Goal: Transaction & Acquisition: Download file/media

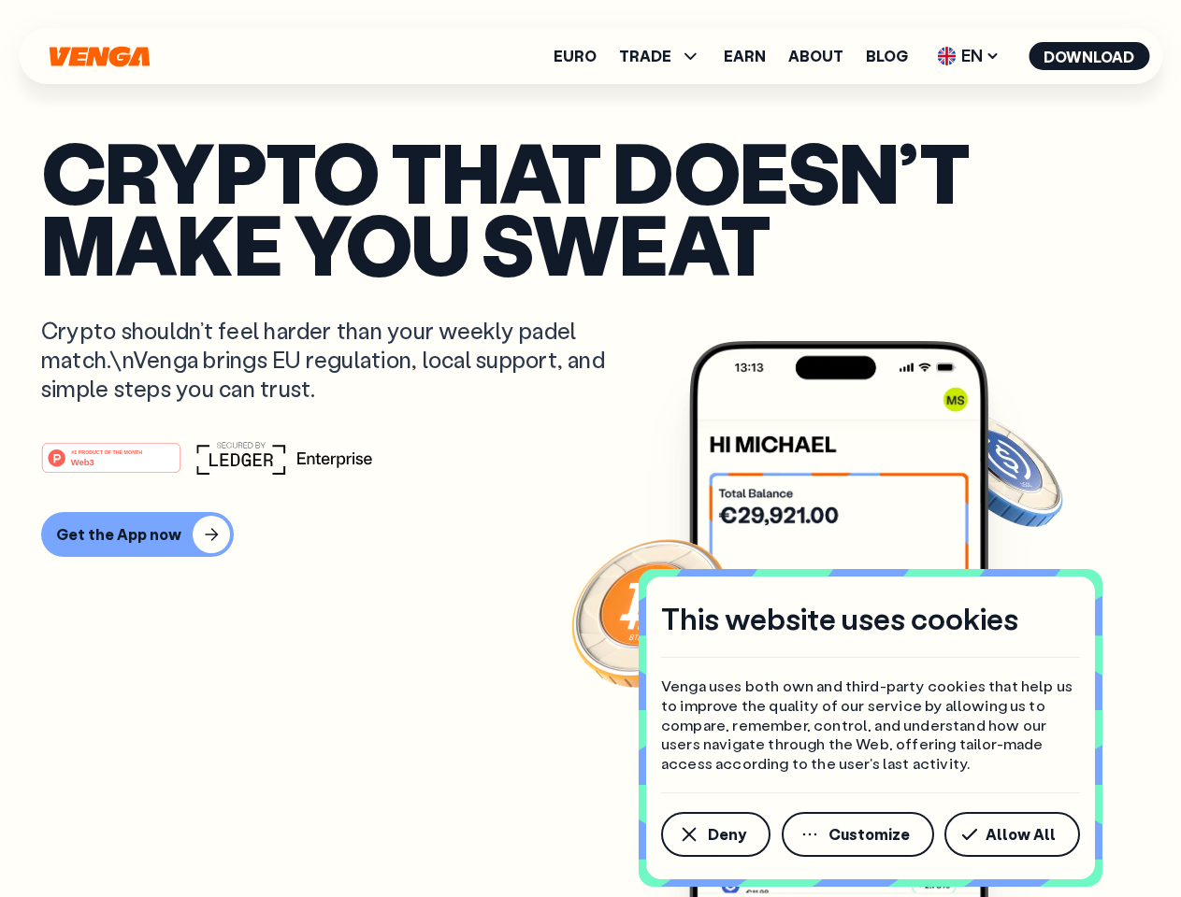
click at [590, 449] on div "#1 PRODUCT OF THE MONTH Web3" at bounding box center [590, 458] width 1098 height 34
click at [714, 835] on span "Deny" at bounding box center [727, 834] width 38 height 15
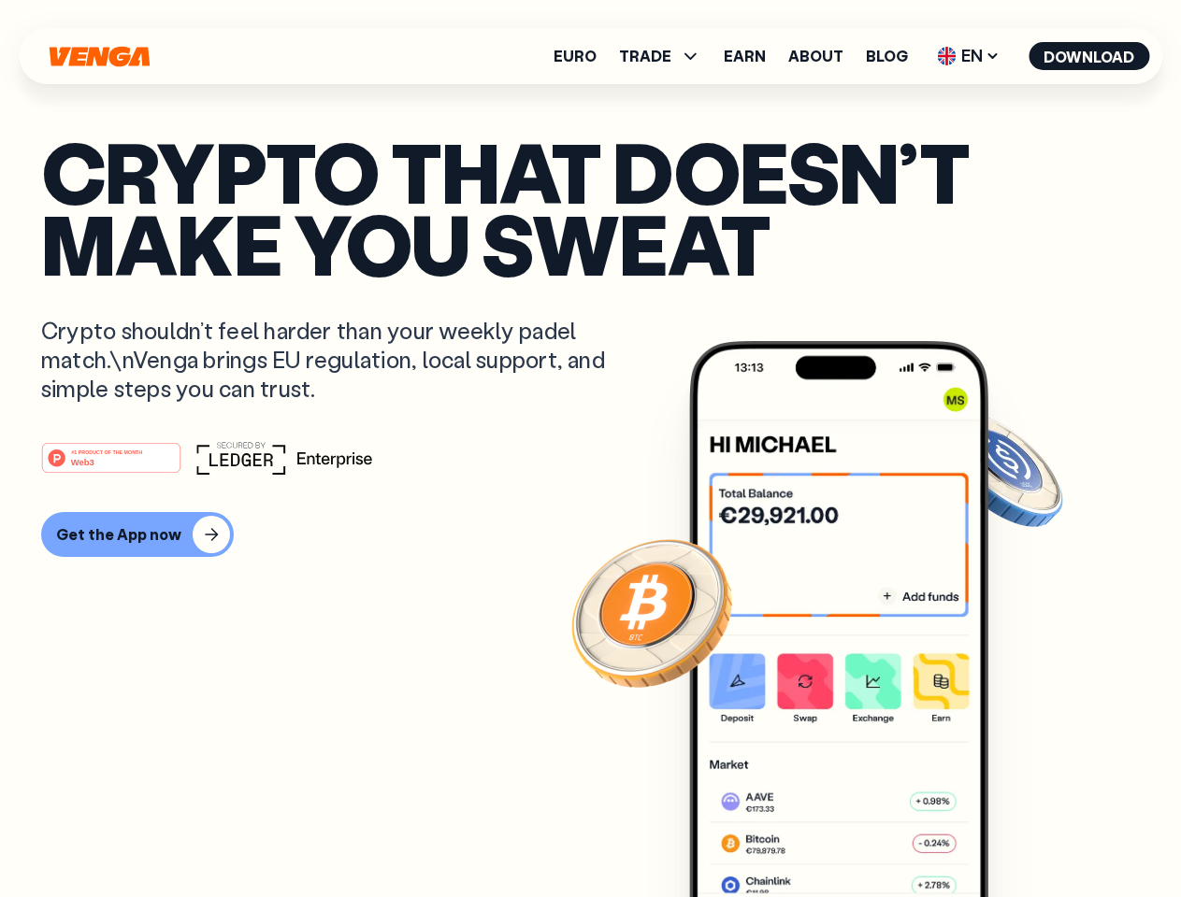
click at [859, 835] on img at bounding box center [838, 654] width 299 height 626
click at [1015, 835] on article "Crypto that doesn’t make you sweat Crypto shouldn’t feel harder than your weekl…" at bounding box center [590, 486] width 1098 height 701
click at [666, 56] on span "TRADE" at bounding box center [645, 56] width 52 height 15
click at [968, 56] on span "EN" at bounding box center [968, 56] width 76 height 30
click at [1089, 56] on button "Download" at bounding box center [1088, 56] width 121 height 28
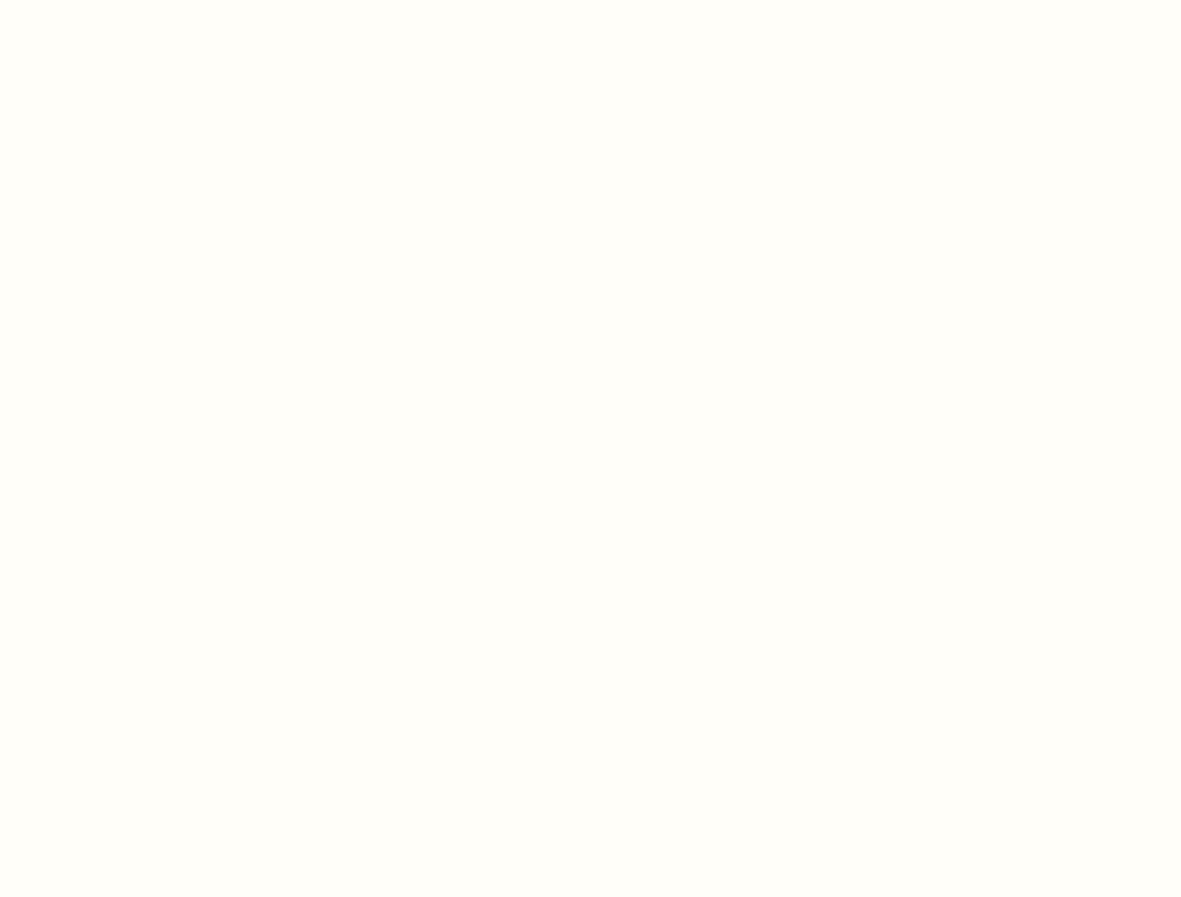
click at [590, 0] on html "This website uses cookies Venga uses both own and third-party cookies that help…" at bounding box center [590, 0] width 1181 height 0
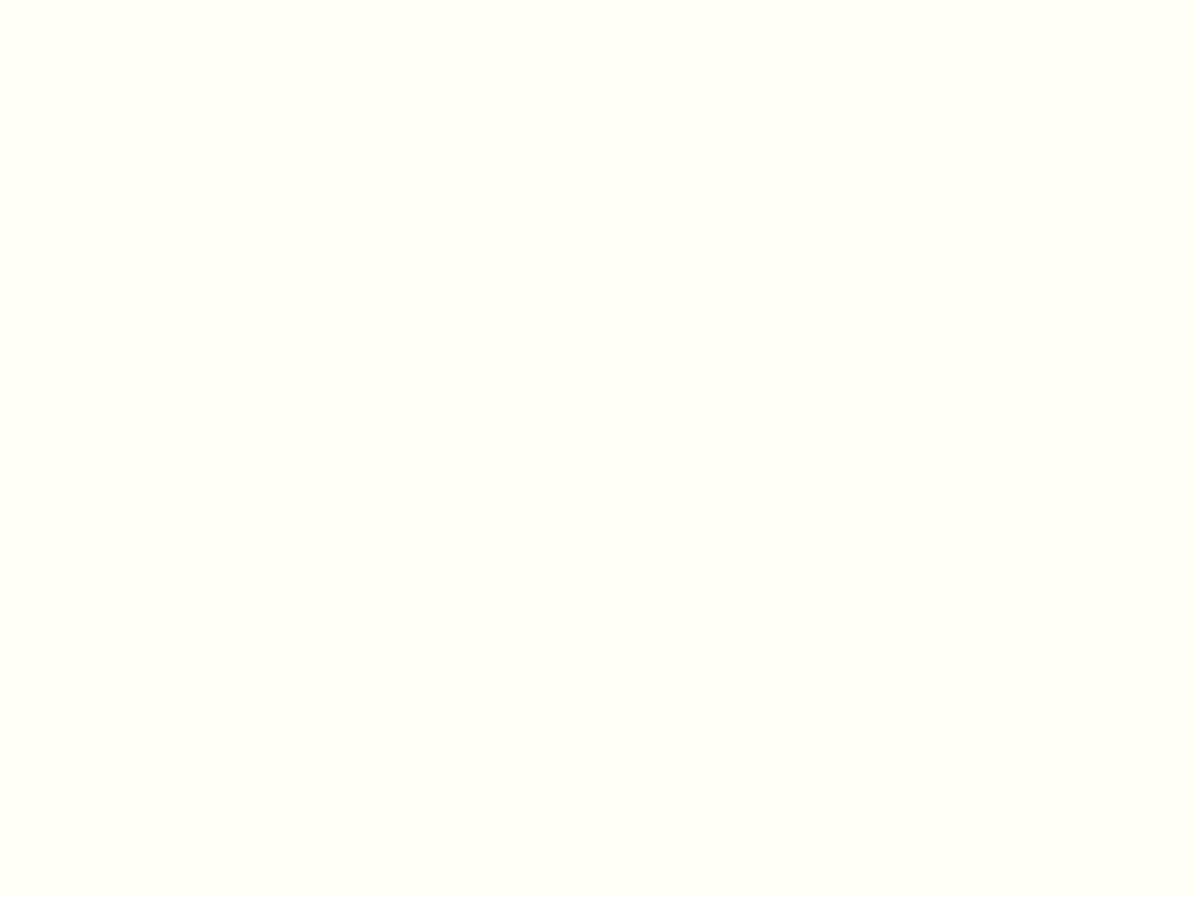
click at [135, 0] on html "This website uses cookies Venga uses both own and third-party cookies that help…" at bounding box center [598, 0] width 1196 height 0
click at [114, 0] on html "This website uses cookies Venga uses both own and third-party cookies that help…" at bounding box center [598, 0] width 1196 height 0
